Goal: Task Accomplishment & Management: Use online tool/utility

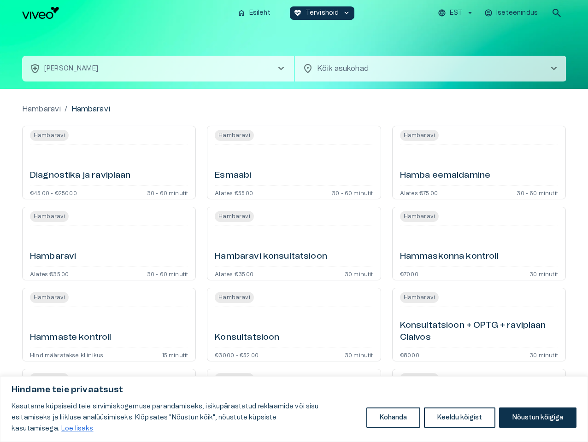
click at [393, 423] on button "Kohanda" at bounding box center [393, 418] width 54 height 20
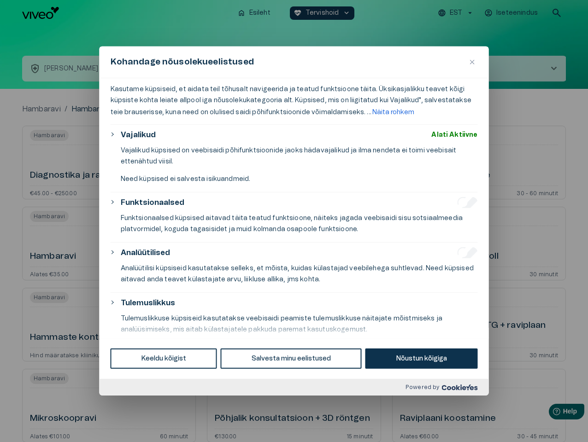
click at [460, 423] on div at bounding box center [294, 221] width 588 height 442
click at [537, 423] on div at bounding box center [294, 221] width 588 height 442
click at [457, 13] on div at bounding box center [294, 221] width 588 height 442
click at [512, 13] on div at bounding box center [294, 221] width 588 height 442
click at [556, 13] on div at bounding box center [294, 221] width 588 height 442
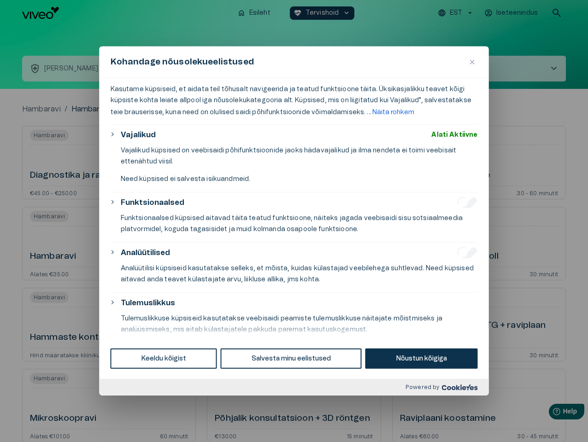
click at [294, 57] on div "Kohandage nõusolekueelistused" at bounding box center [293, 63] width 389 height 32
click at [158, 69] on div "Kohandage nõusolekueelistused" at bounding box center [293, 63] width 389 height 32
click at [431, 69] on div "Kohandage nõusolekueelistused" at bounding box center [293, 63] width 389 height 32
click at [109, 163] on div "Kasutame küpsiseid, et aidata teil tõhusalt navigeerida ja teatud funktsioone t…" at bounding box center [293, 208] width 389 height 260
